Goal: Task Accomplishment & Management: Manage account settings

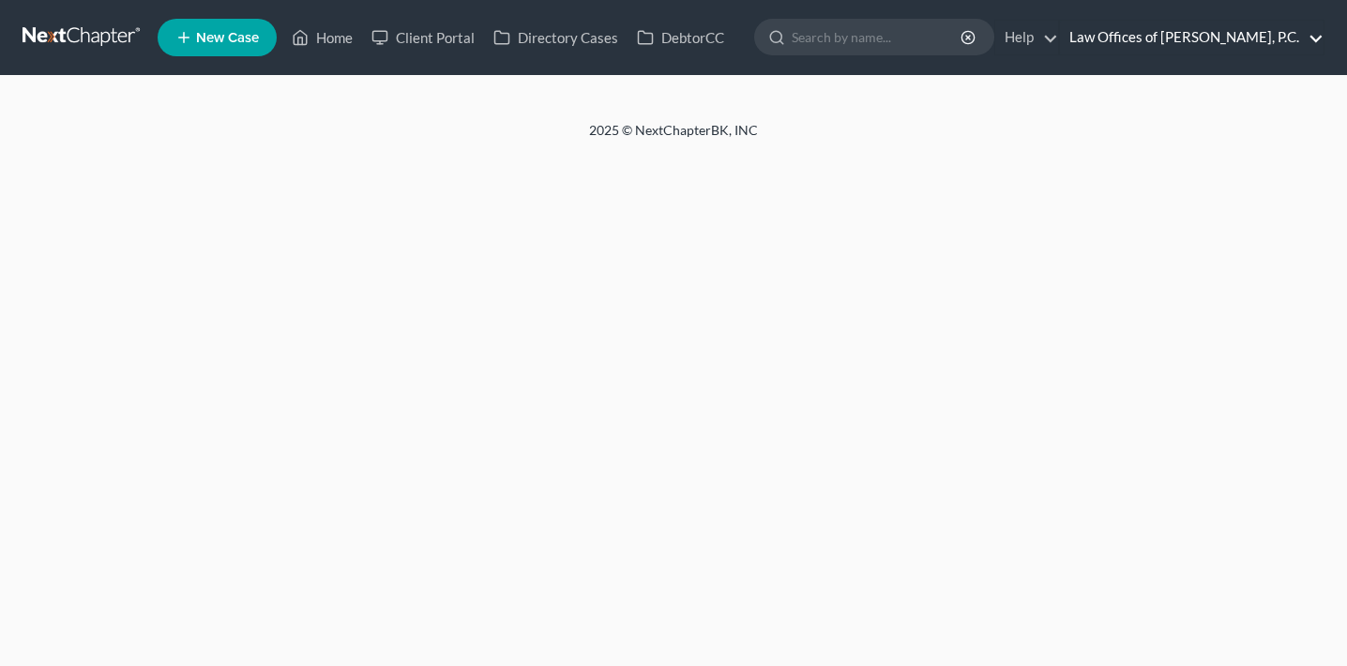
click at [1247, 35] on link "Law Offices of [PERSON_NAME], P.C." at bounding box center [1192, 38] width 264 height 34
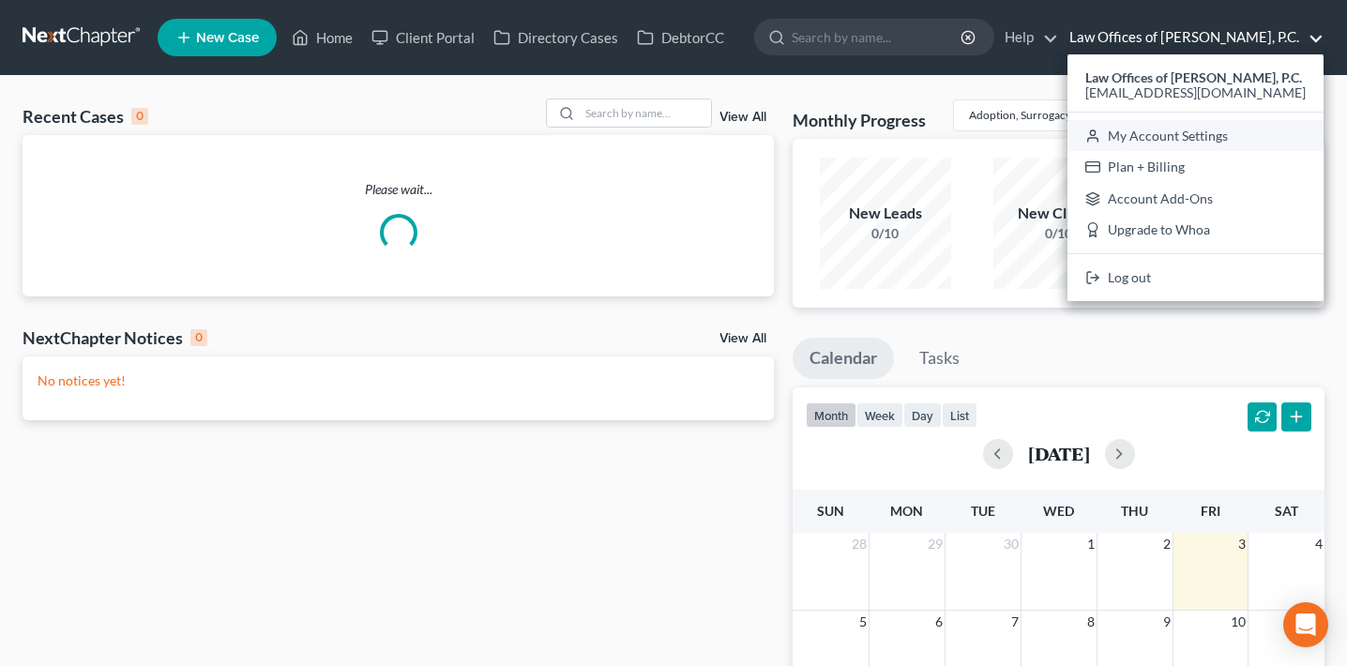
click at [1212, 141] on link "My Account Settings" at bounding box center [1195, 136] width 256 height 32
select select "25"
select select "11"
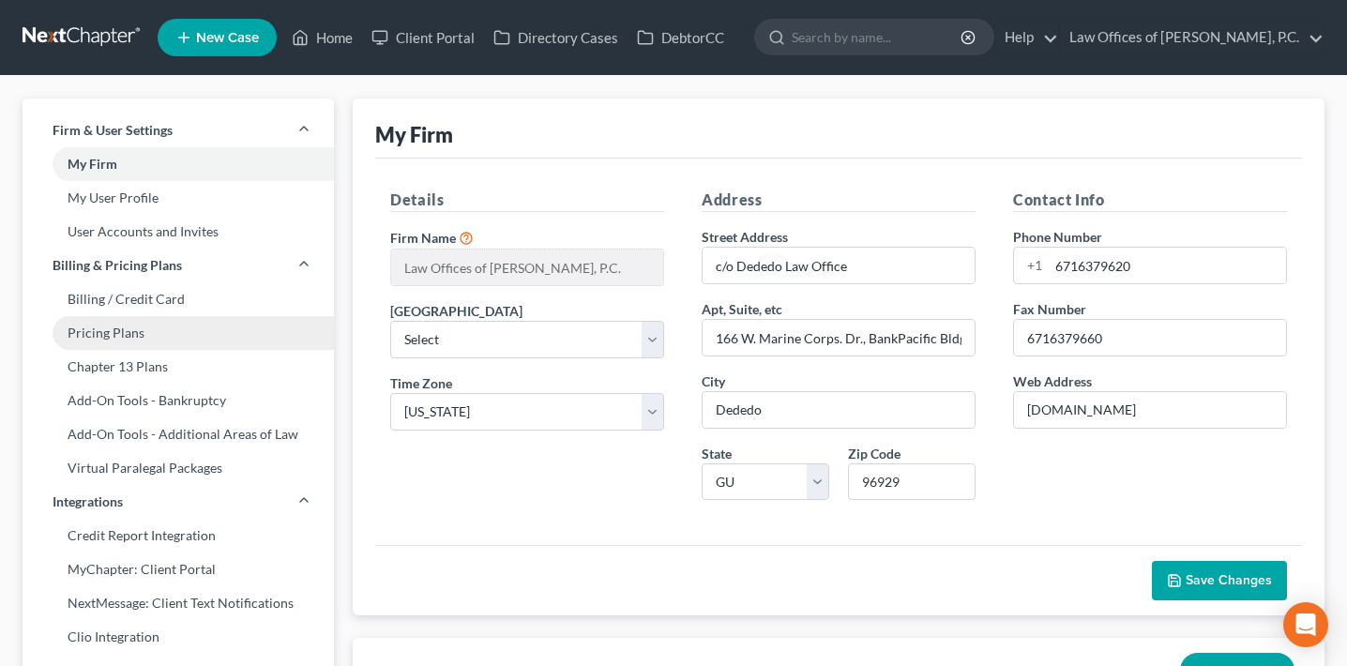
click at [223, 325] on link "Pricing Plans" at bounding box center [178, 333] width 311 height 34
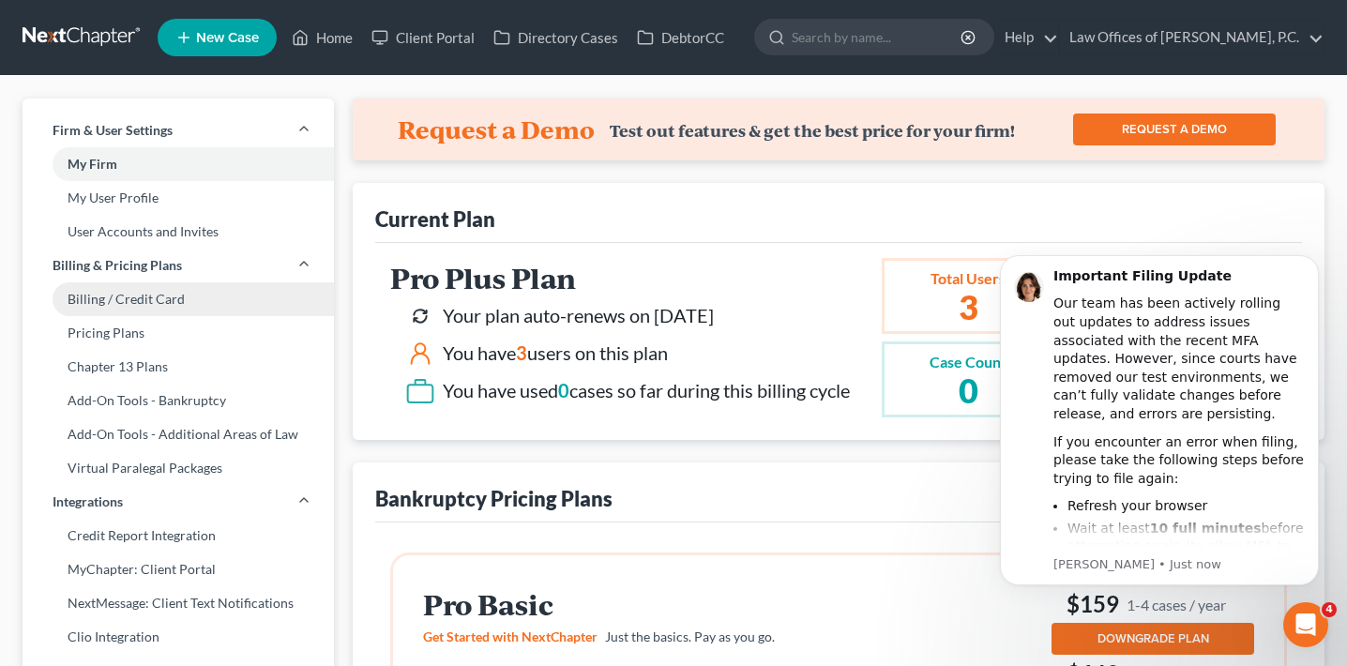
click at [216, 298] on link "Billing / Credit Card" at bounding box center [178, 299] width 311 height 34
select select "11"
